Goal: Task Accomplishment & Management: Manage account settings

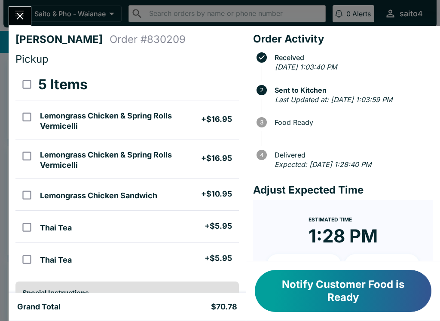
click at [386, 301] on button "Notify Customer Food is Ready" at bounding box center [343, 291] width 176 height 42
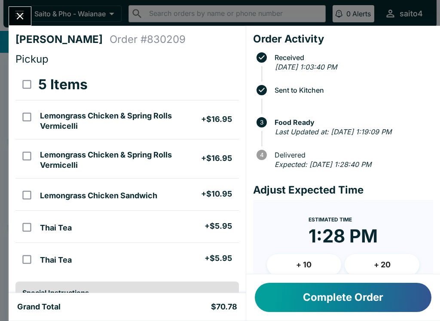
click at [360, 301] on button "Complete Order" at bounding box center [343, 297] width 176 height 29
click at [410, 286] on button "Complete Order" at bounding box center [343, 297] width 176 height 29
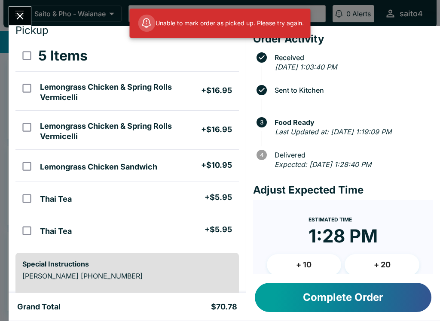
scroll to position [29, 0]
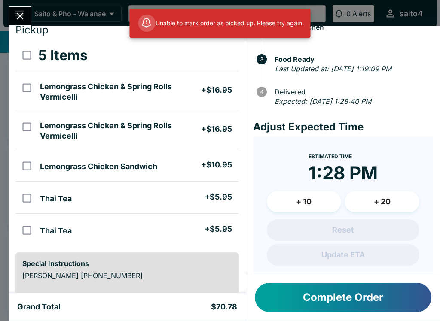
click at [412, 301] on button "Complete Order" at bounding box center [343, 297] width 176 height 29
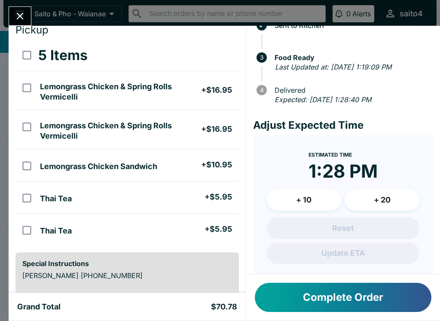
scroll to position [58, 0]
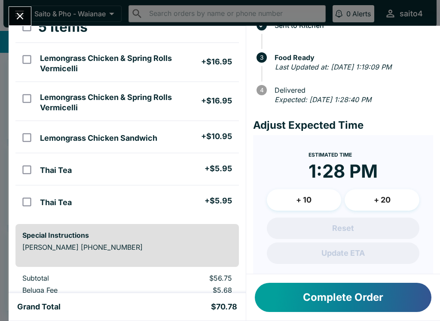
click at [24, 17] on icon "Close" at bounding box center [20, 16] width 12 height 12
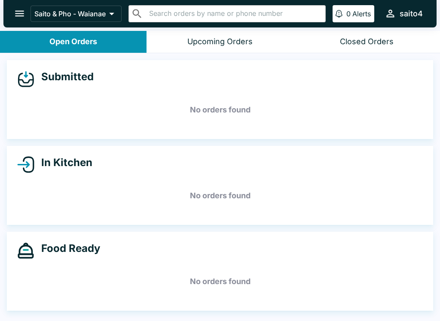
click at [368, 52] on button "Closed Orders" at bounding box center [366, 42] width 146 height 22
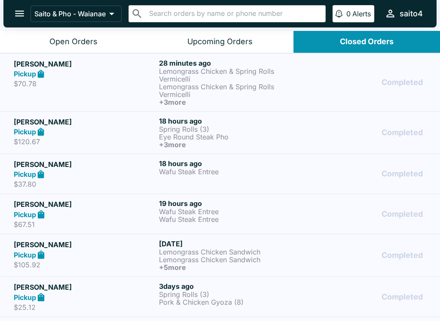
click at [243, 95] on p "Lemongrass Chicken & Spring Rolls Vermicelli" at bounding box center [230, 90] width 142 height 15
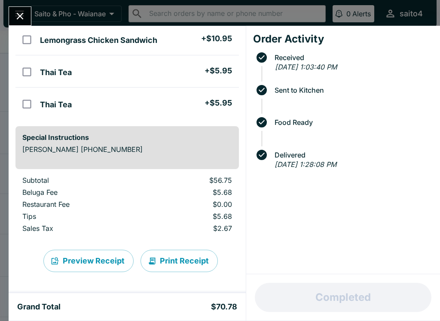
scroll to position [155, 0]
click at [28, 27] on td "orders table" at bounding box center [25, 39] width 21 height 32
checkbox input "true"
click at [21, 25] on button "Close" at bounding box center [20, 16] width 22 height 18
